Goal: Task Accomplishment & Management: Manage account settings

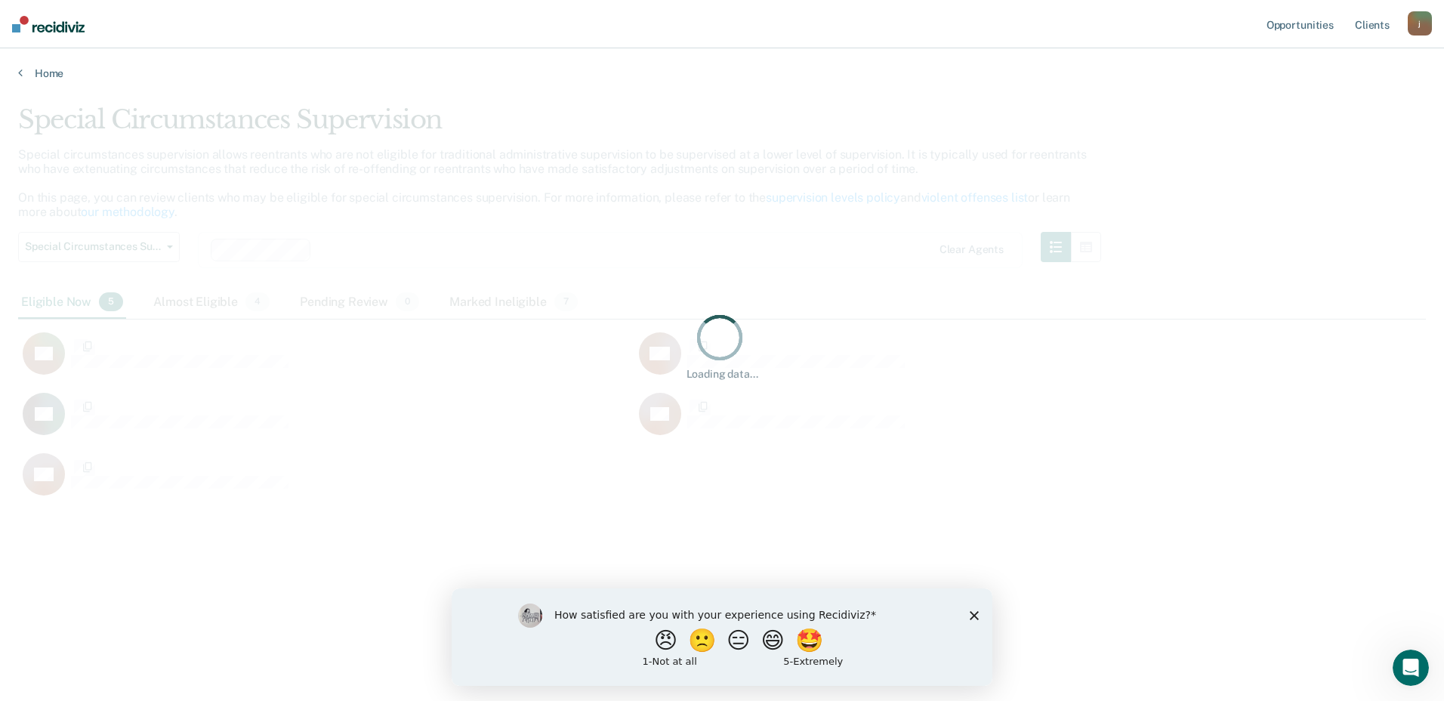
scroll to position [472, 1397]
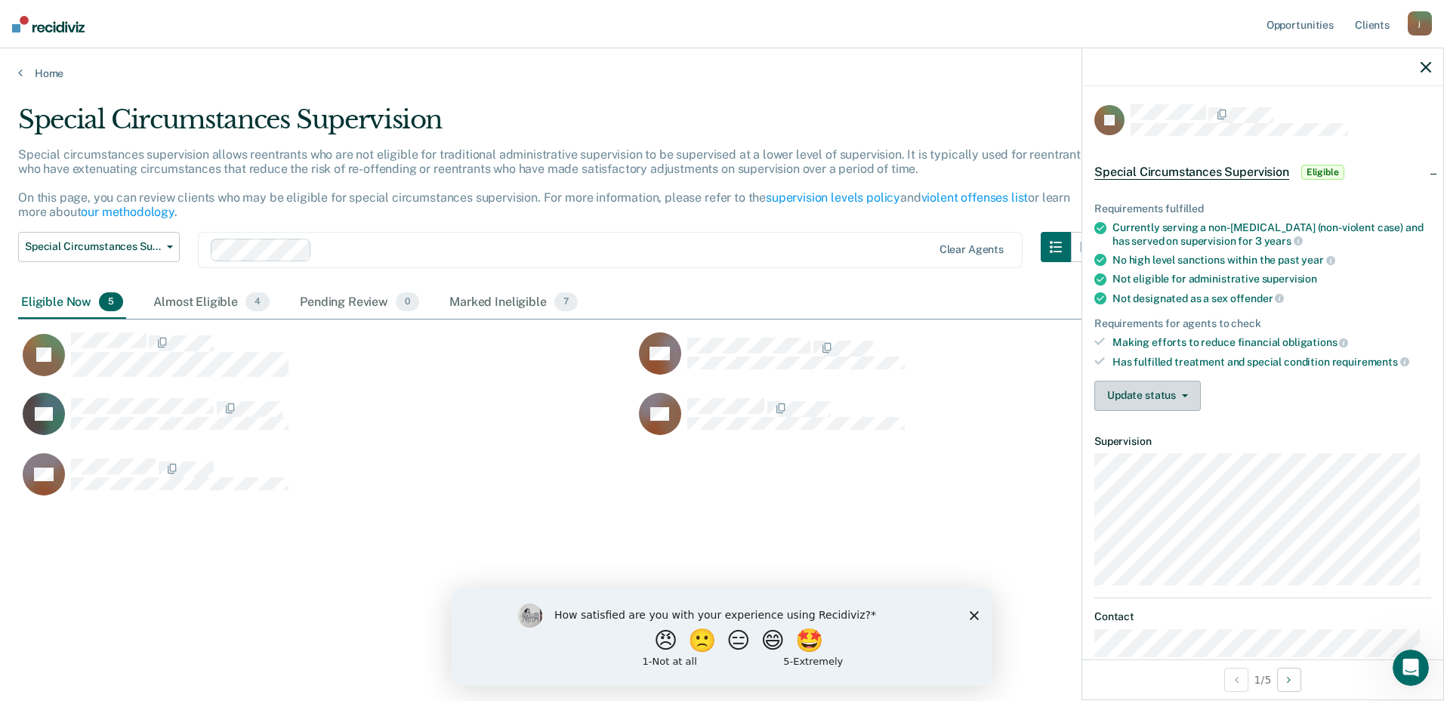
click at [1179, 391] on button "Update status" at bounding box center [1148, 396] width 107 height 30
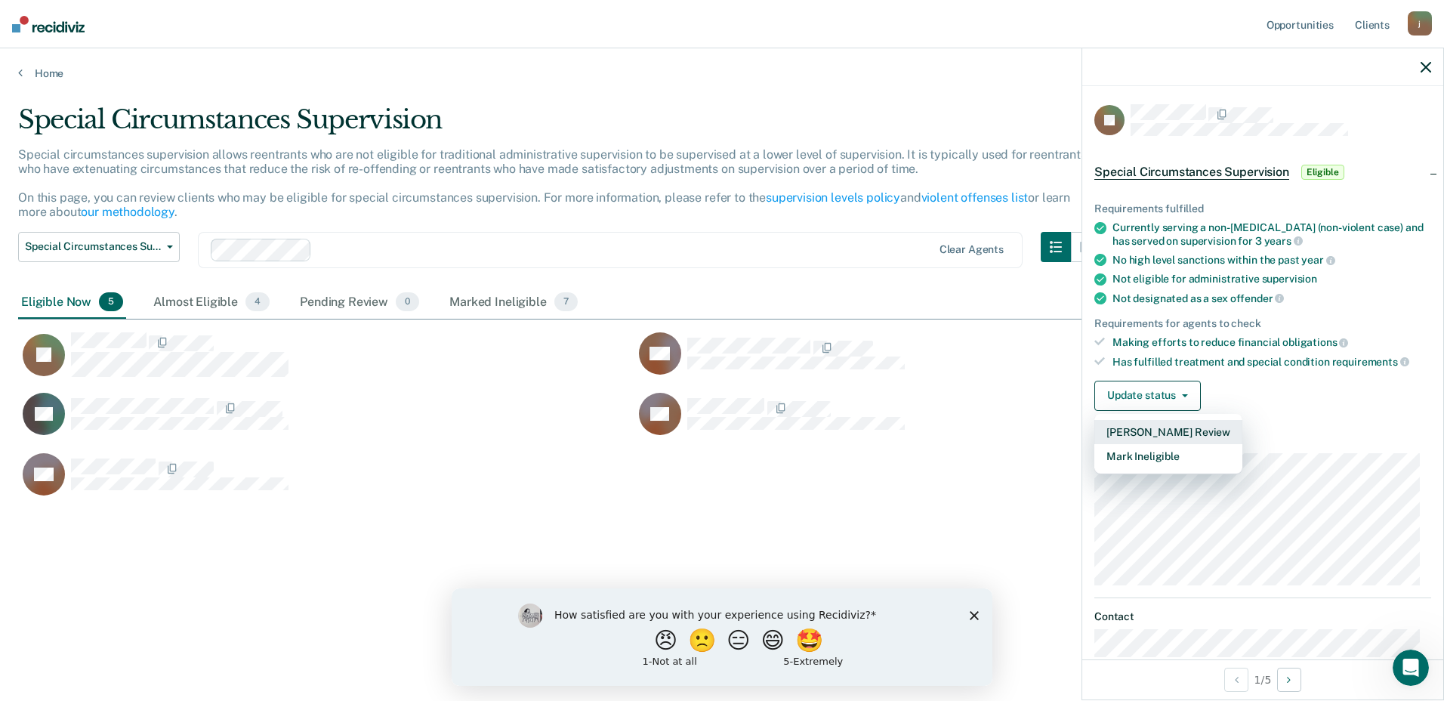
click at [1172, 426] on button "[PERSON_NAME] Review" at bounding box center [1169, 432] width 148 height 24
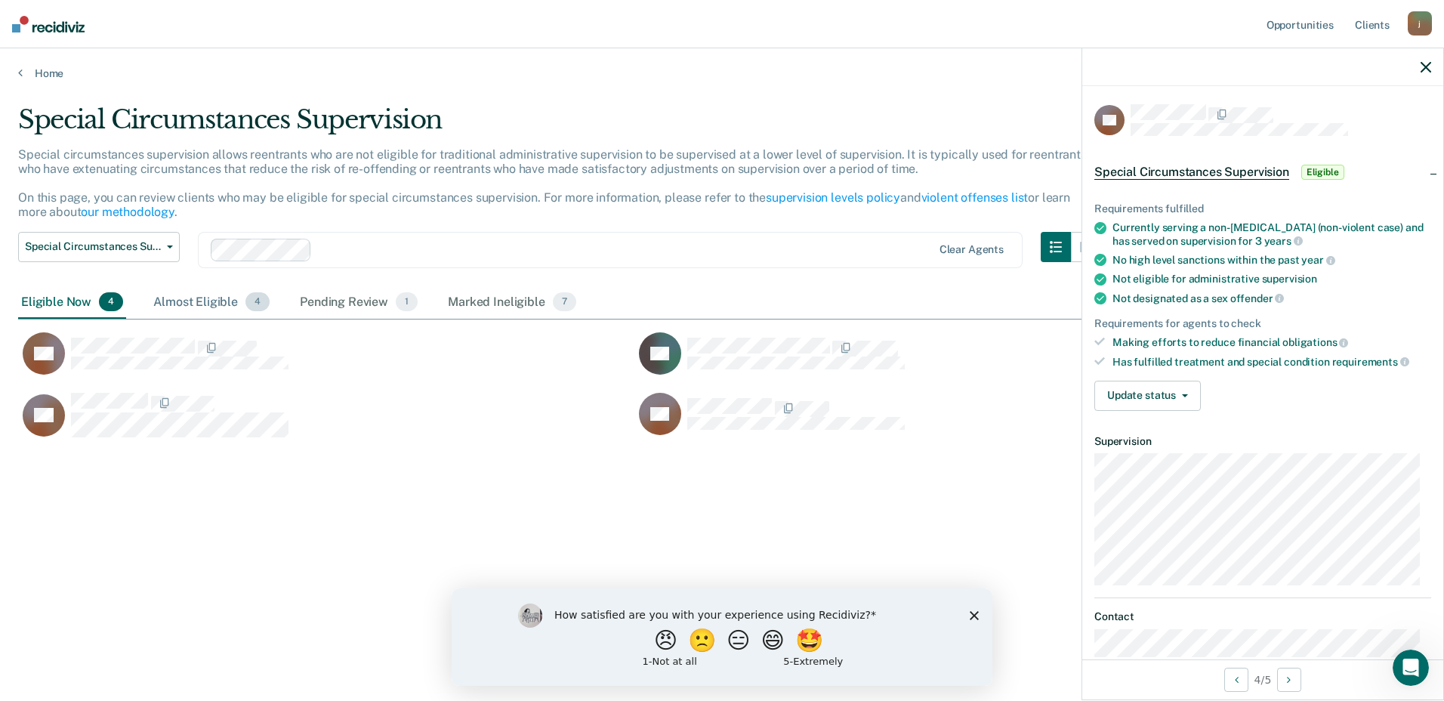
click at [178, 307] on div "Almost Eligible 4" at bounding box center [211, 302] width 122 height 33
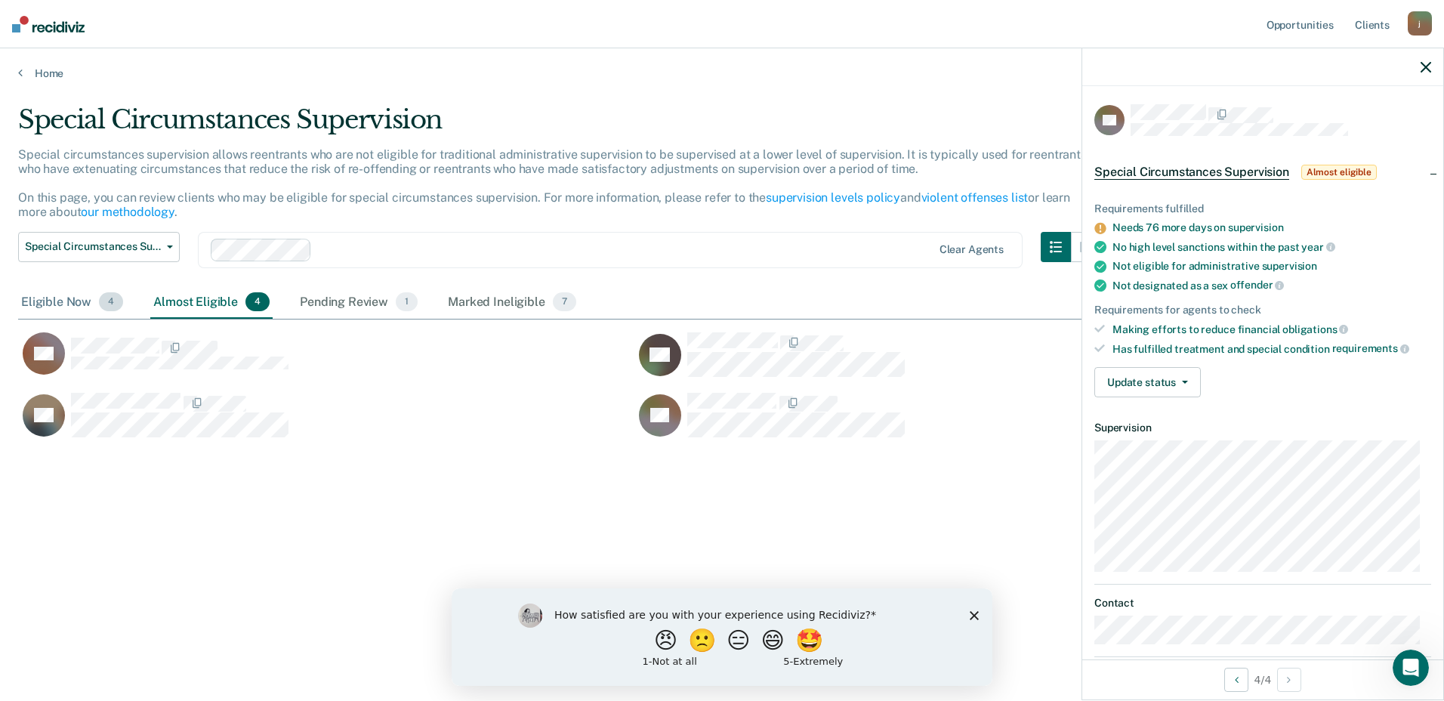
click at [65, 304] on div "Eligible Now 4" at bounding box center [72, 302] width 108 height 33
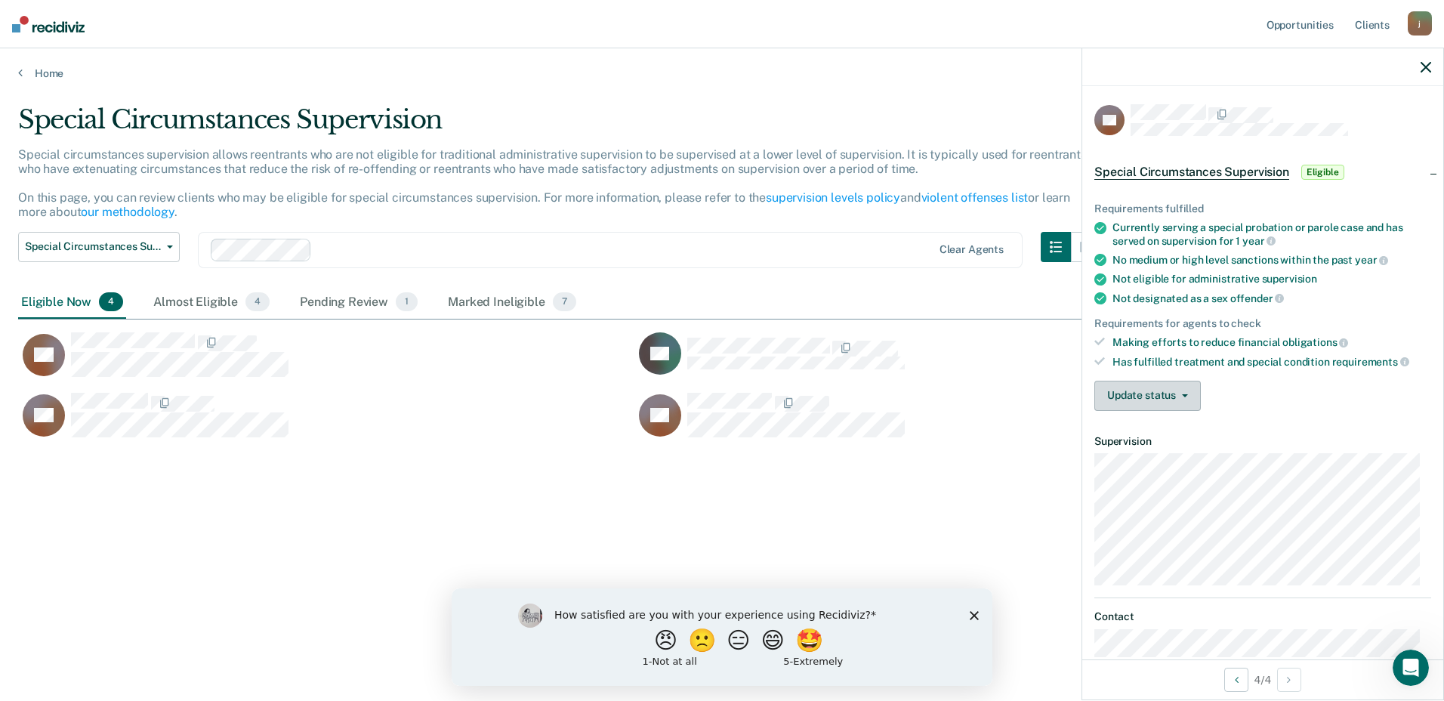
click at [1149, 397] on button "Update status" at bounding box center [1148, 396] width 107 height 30
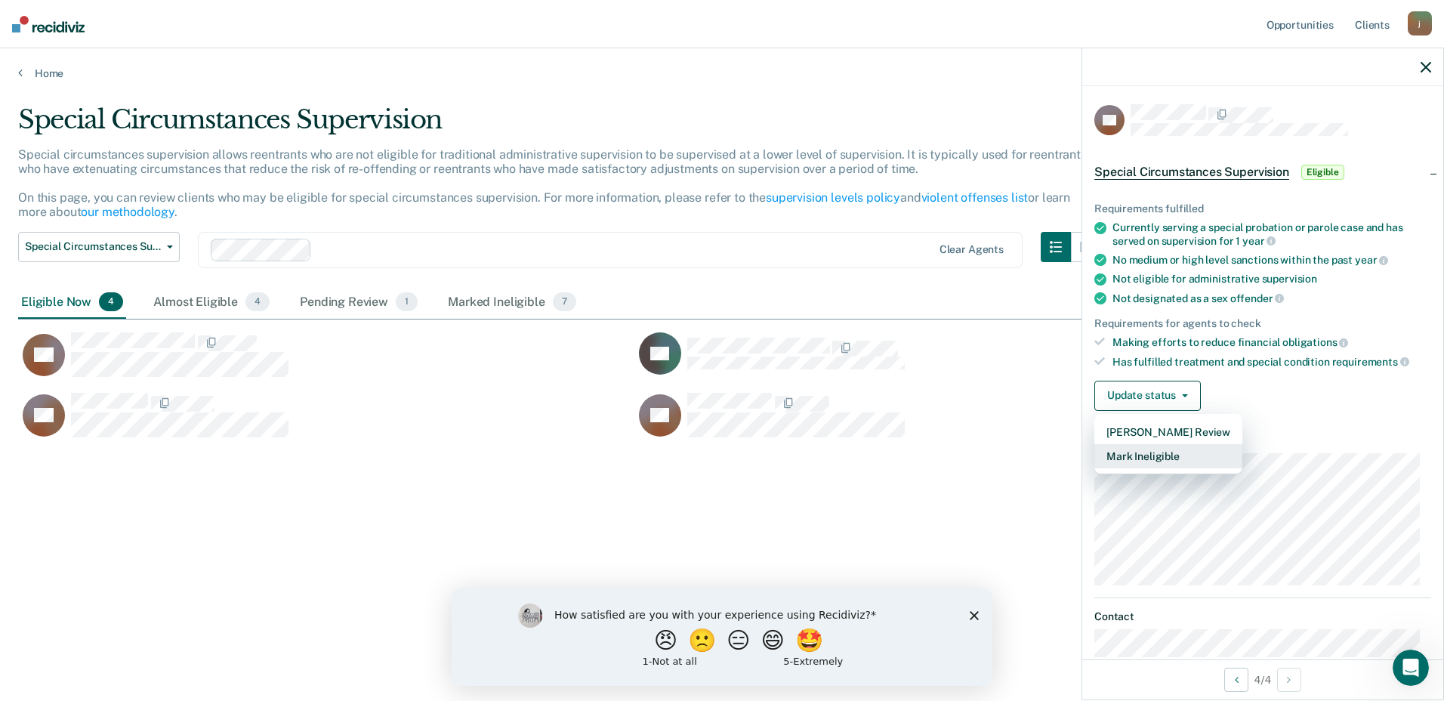
click at [1146, 454] on button "Mark Ineligible" at bounding box center [1169, 456] width 148 height 24
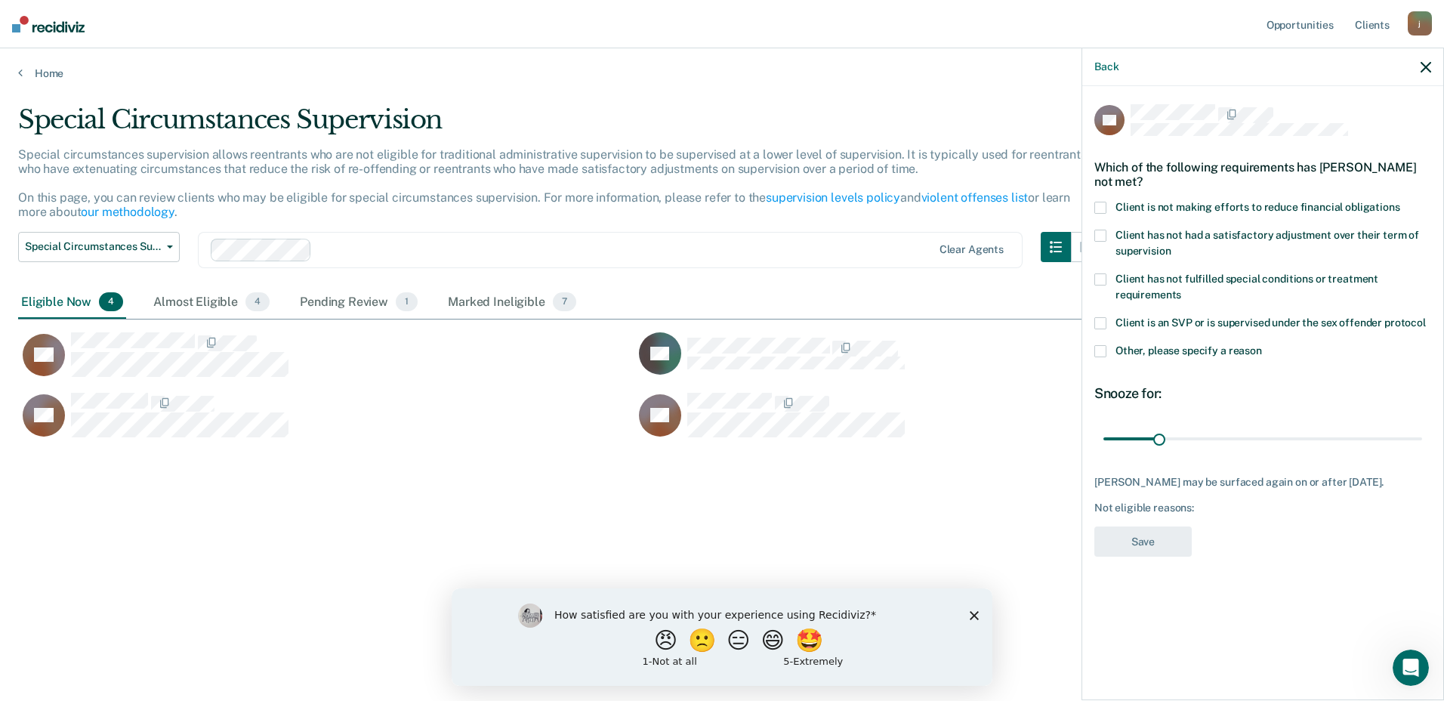
click at [1101, 203] on span at bounding box center [1101, 208] width 12 height 12
click at [1152, 542] on button "Save" at bounding box center [1143, 542] width 97 height 31
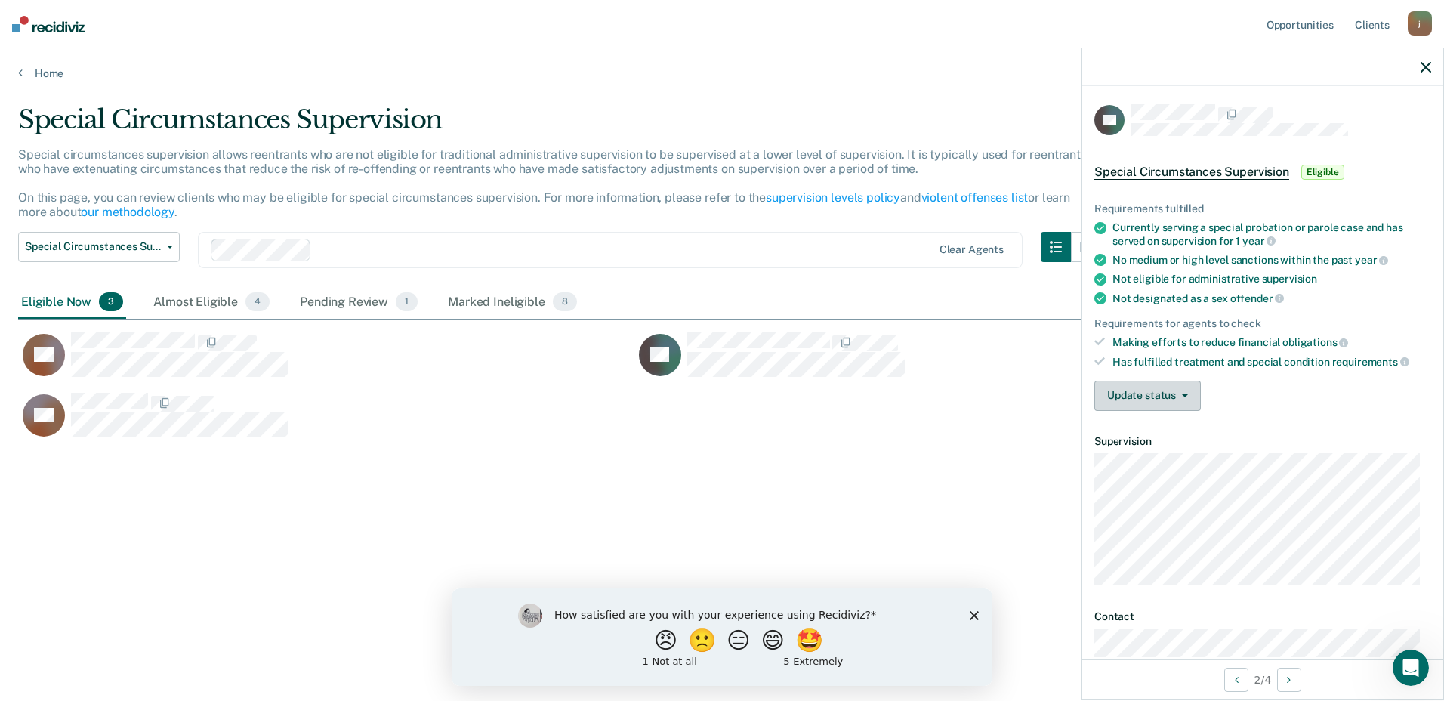
click at [1164, 391] on button "Update status" at bounding box center [1148, 396] width 107 height 30
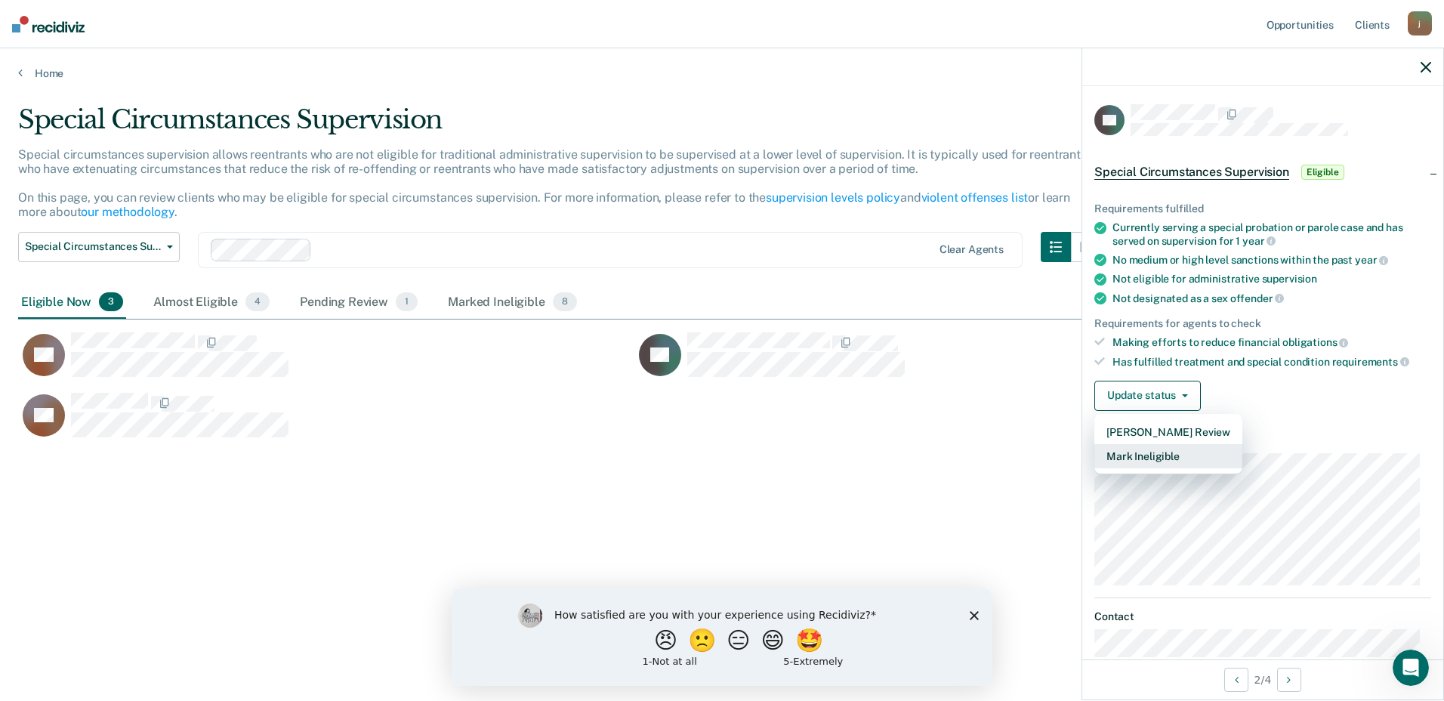
click at [1147, 459] on button "Mark Ineligible" at bounding box center [1169, 456] width 148 height 24
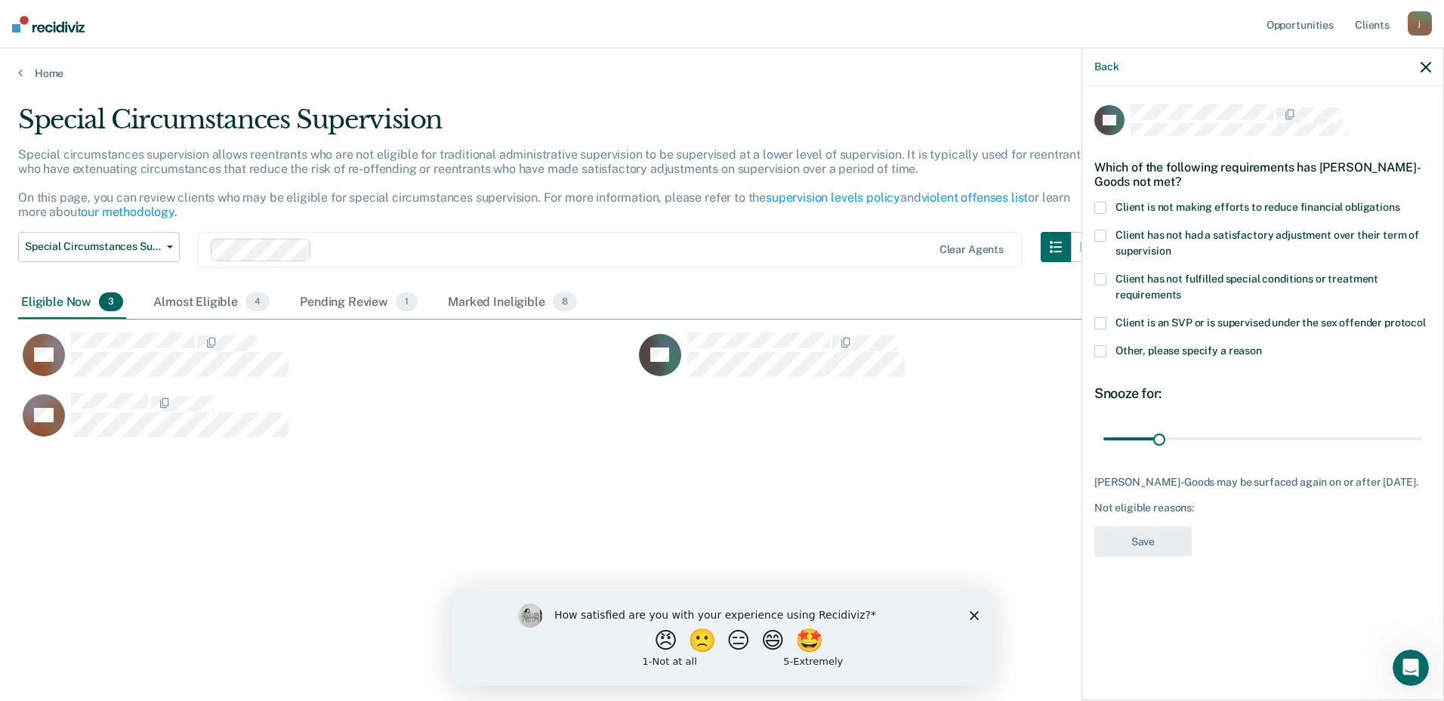
click at [1100, 203] on span at bounding box center [1101, 208] width 12 height 12
click at [1116, 557] on button "Save" at bounding box center [1143, 542] width 97 height 31
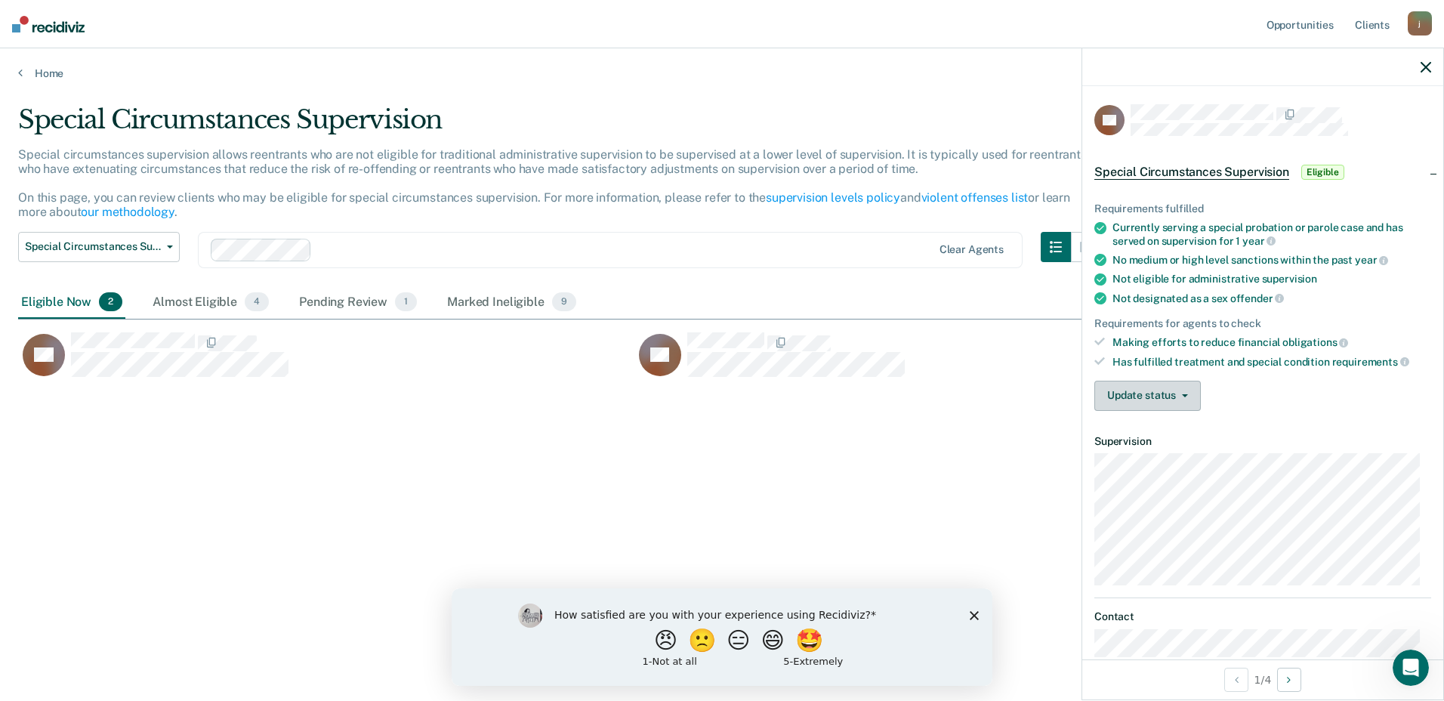
click at [1189, 389] on button "Update status" at bounding box center [1148, 396] width 107 height 30
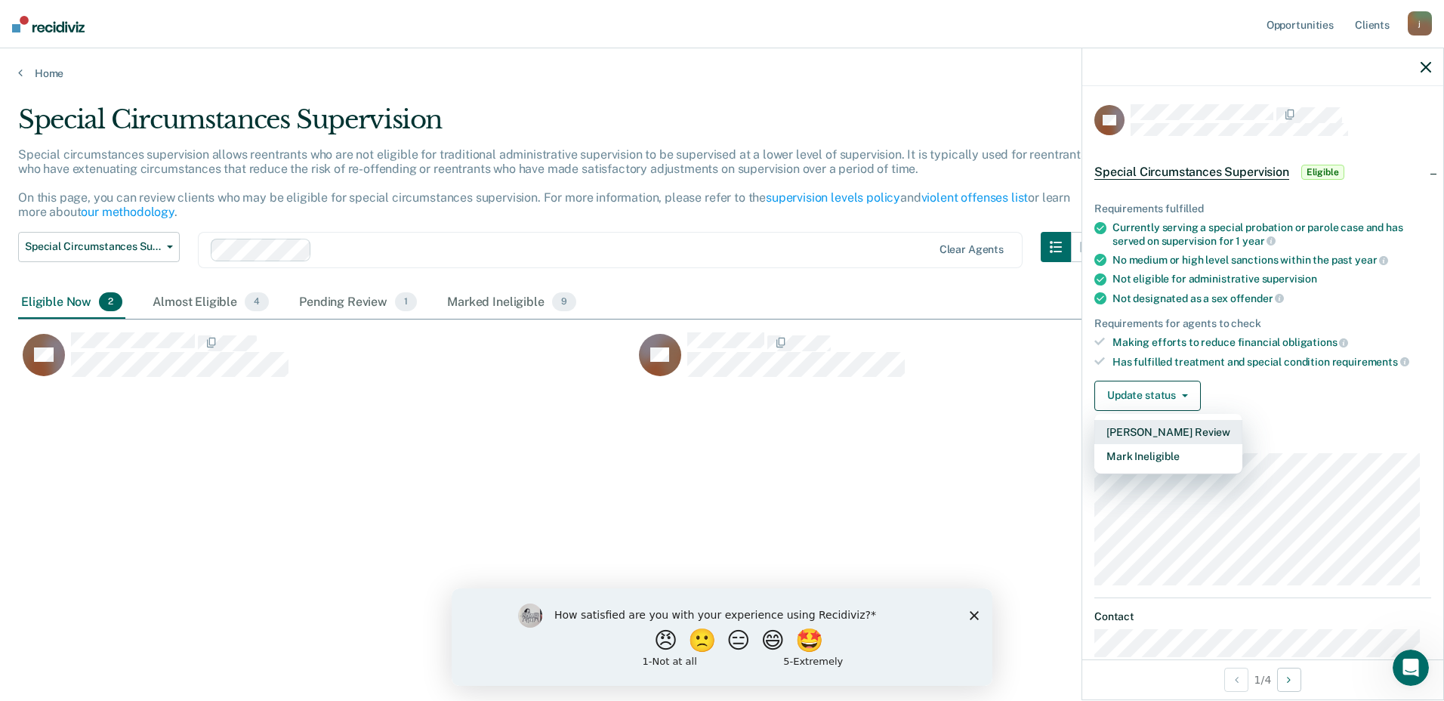
click at [1138, 433] on button "[PERSON_NAME] Review" at bounding box center [1169, 432] width 148 height 24
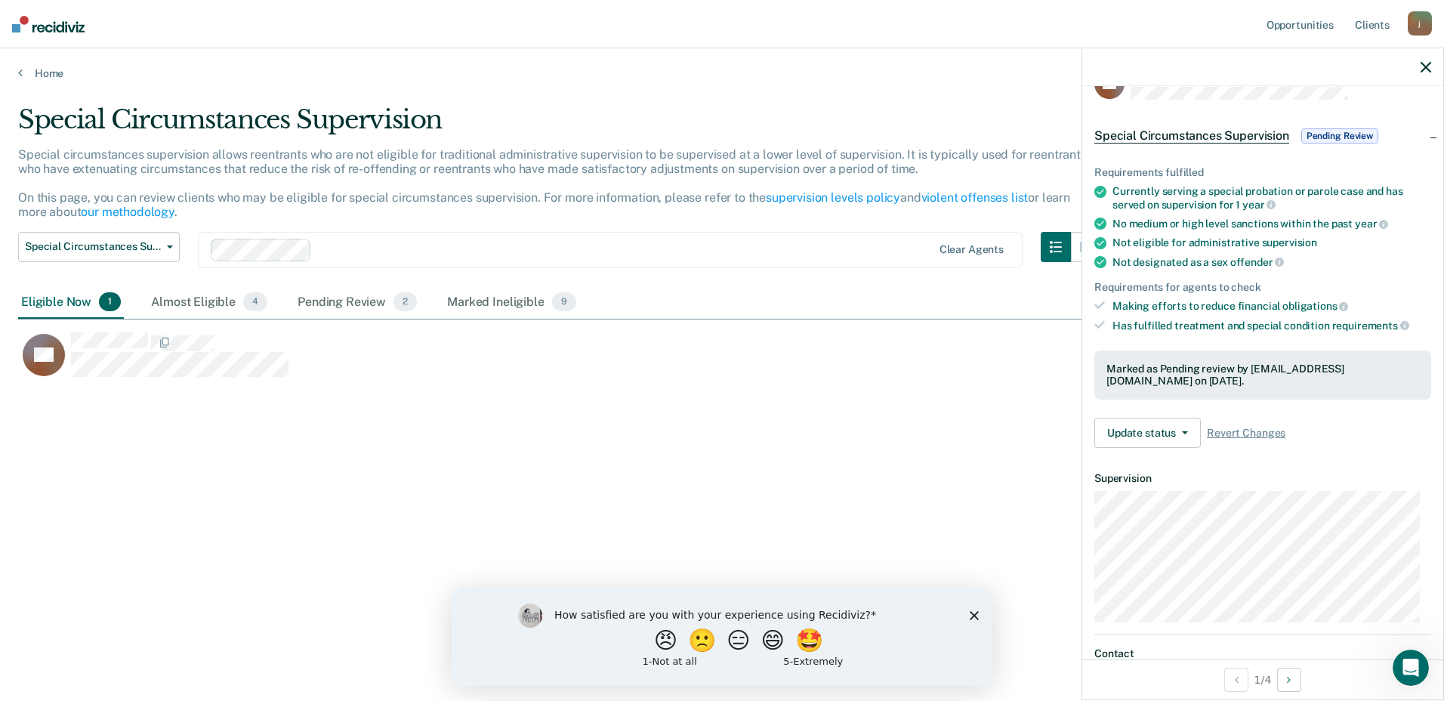
scroll to position [0, 0]
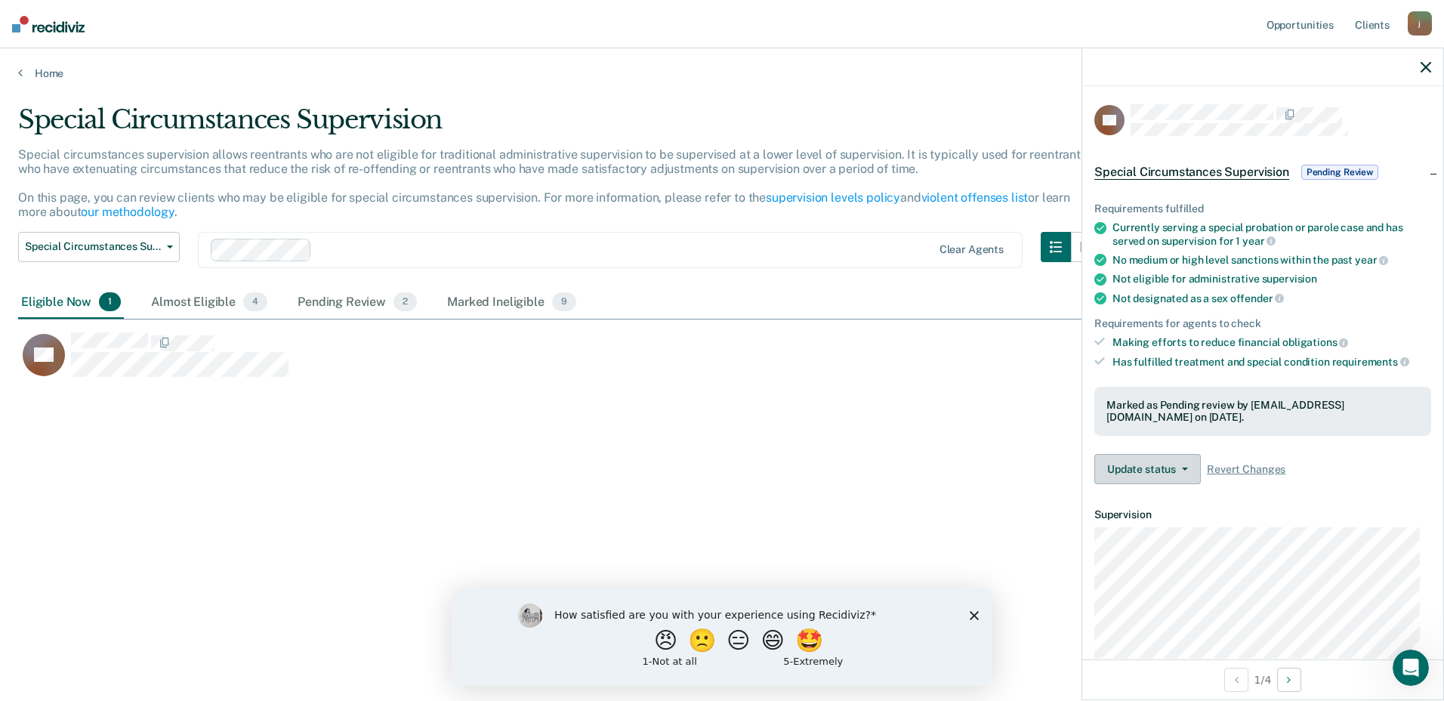
click at [1115, 466] on button "Update status" at bounding box center [1148, 469] width 107 height 30
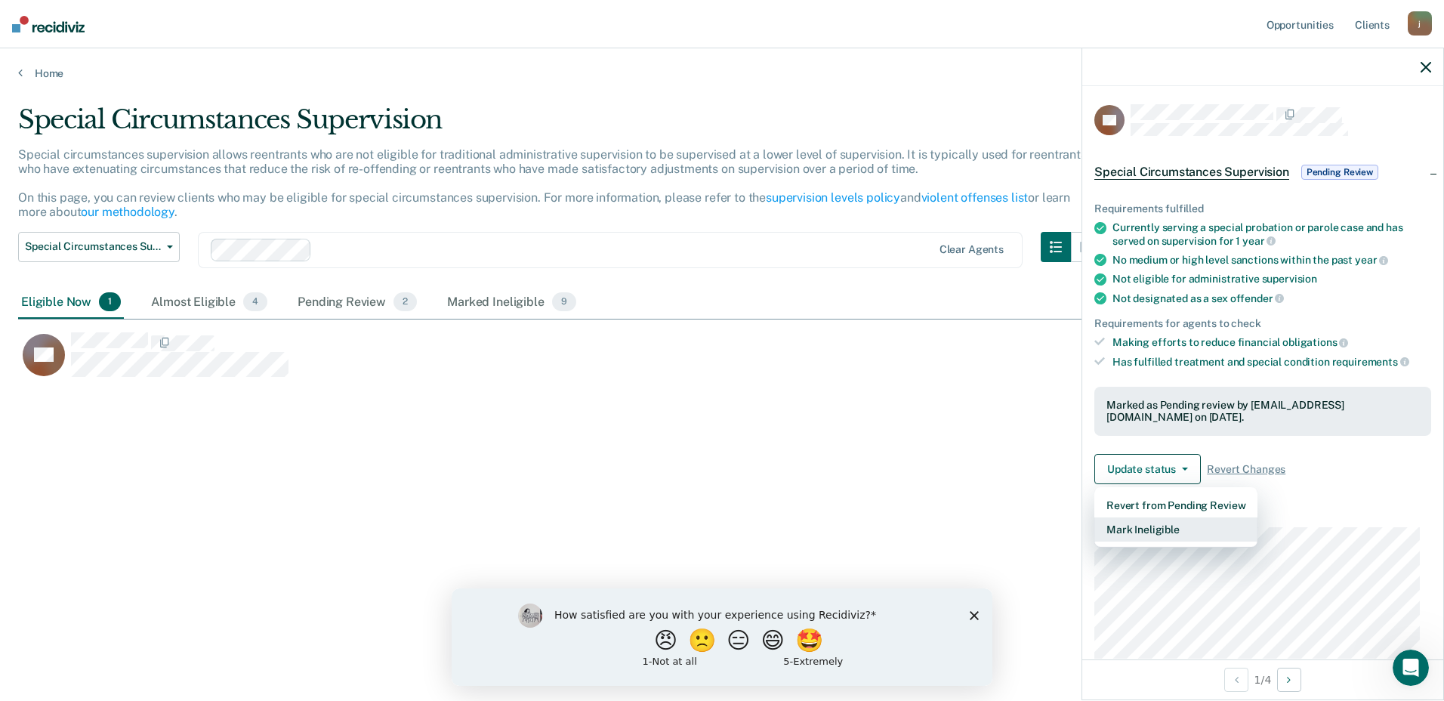
click at [1141, 531] on button "Mark Ineligible" at bounding box center [1176, 529] width 163 height 24
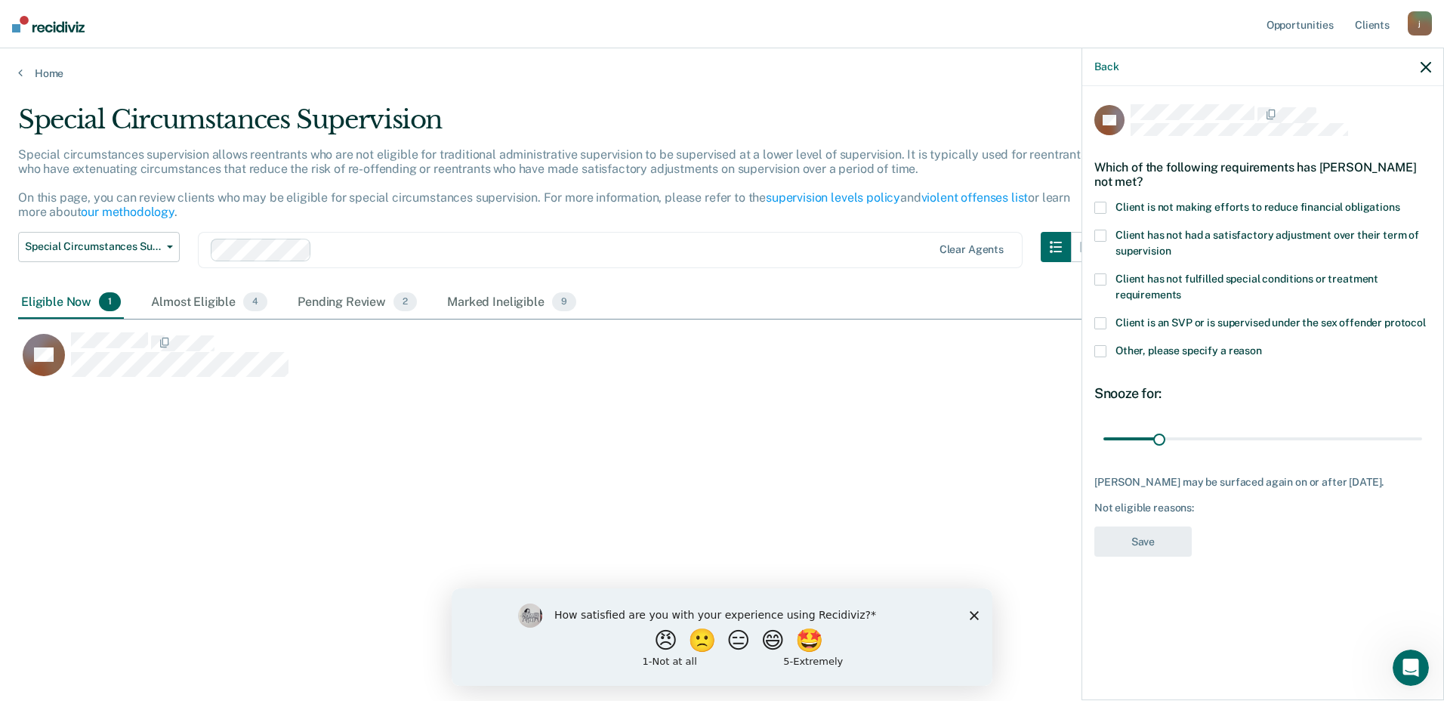
click at [1101, 348] on span at bounding box center [1101, 351] width 12 height 12
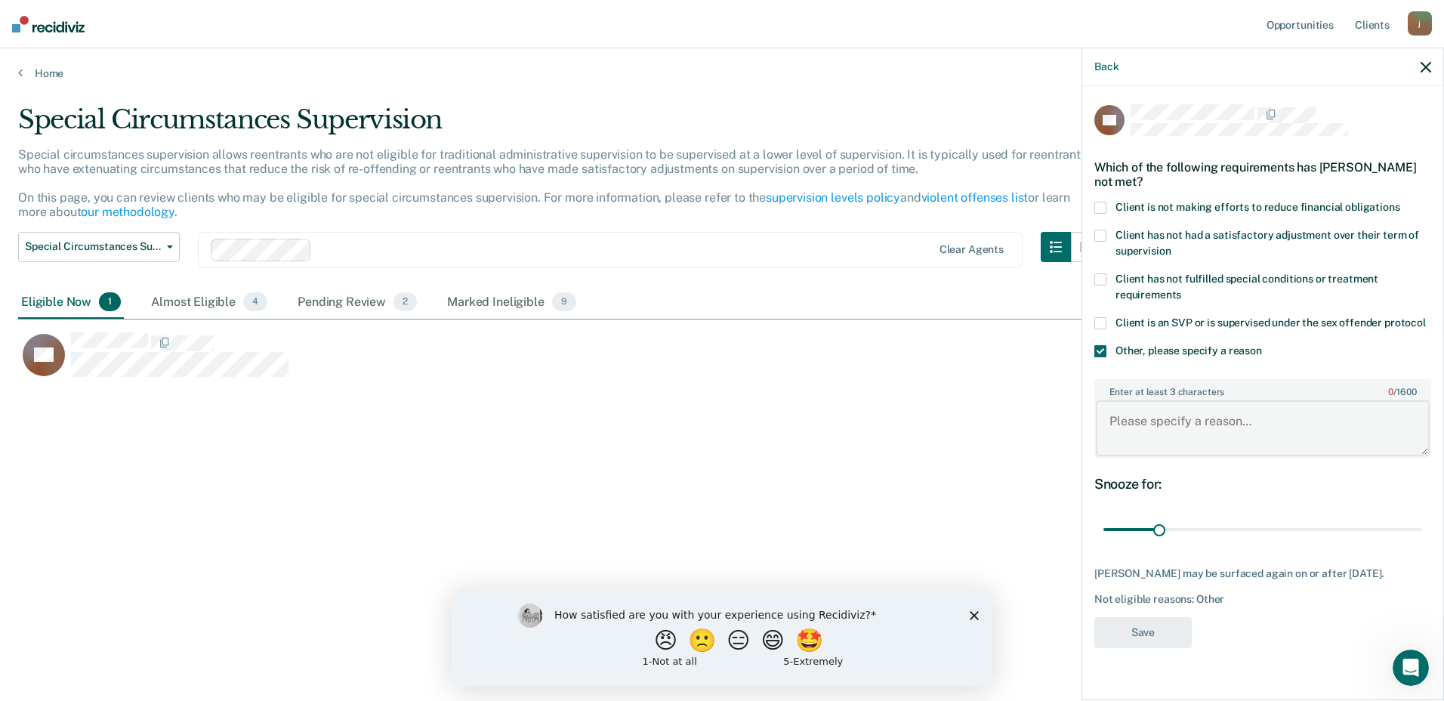
click at [1154, 425] on textarea "Enter at least 3 characters 0 / 1600" at bounding box center [1263, 428] width 334 height 56
type textarea "Charges of aggravated assault"
click at [1143, 639] on button "Save" at bounding box center [1143, 632] width 97 height 31
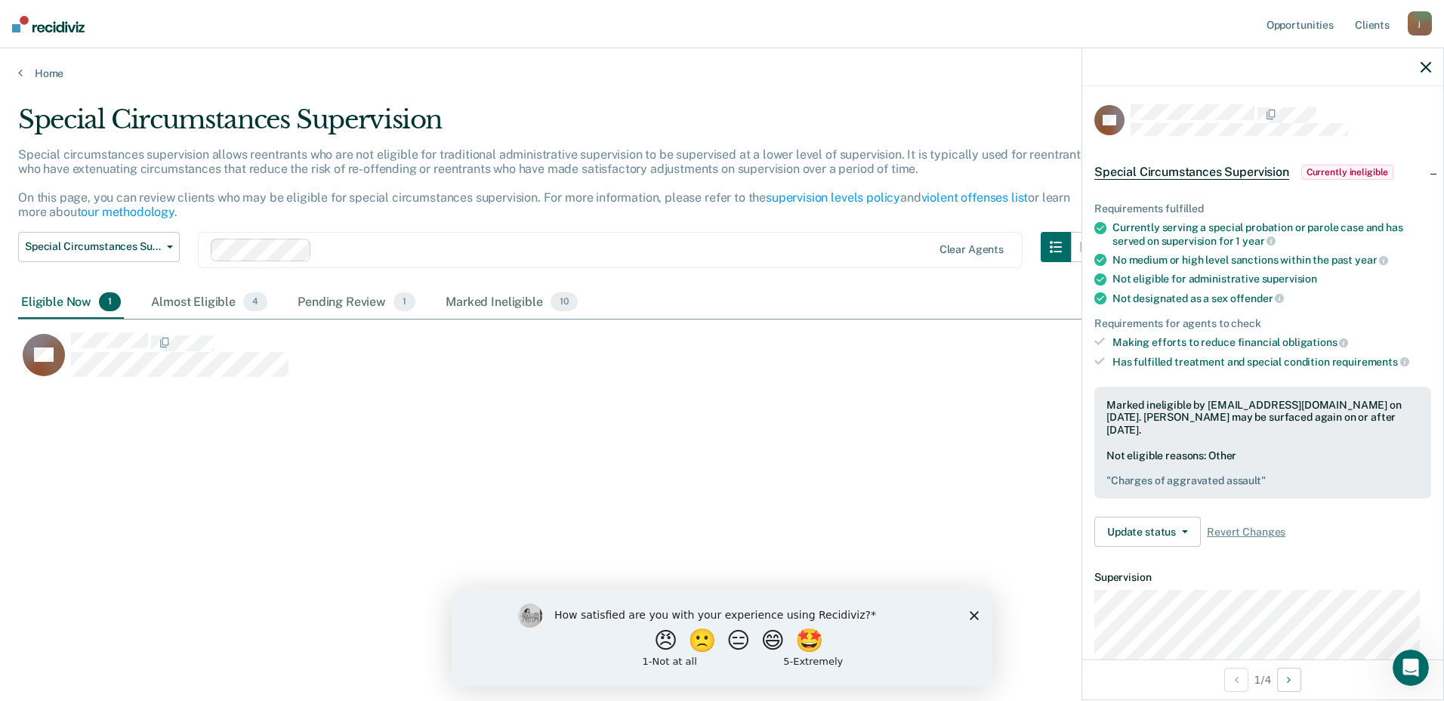
click at [1429, 66] on icon "button" at bounding box center [1426, 67] width 11 height 11
